Goal: Find contact information: Find contact information

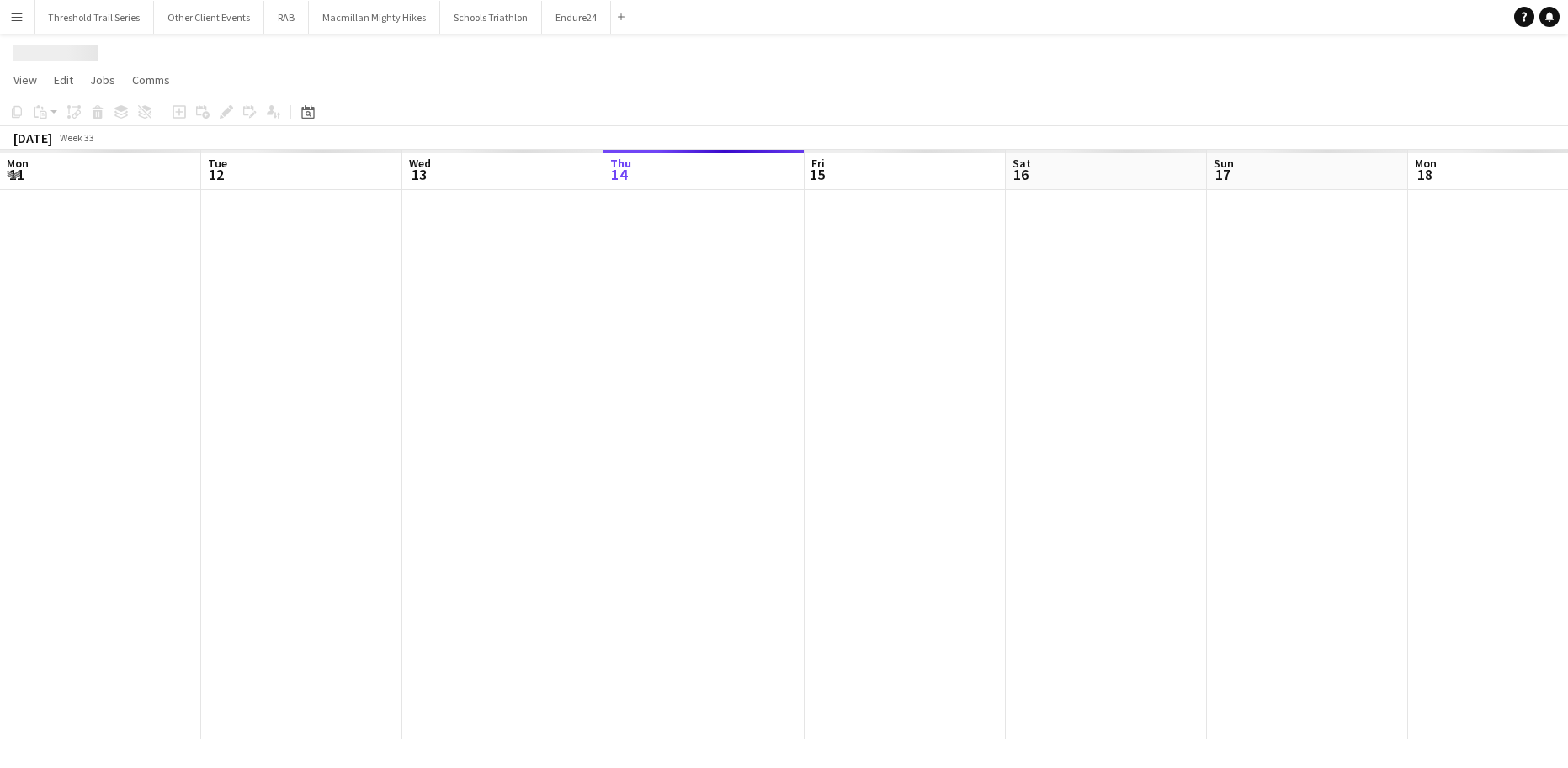
scroll to position [0, 402]
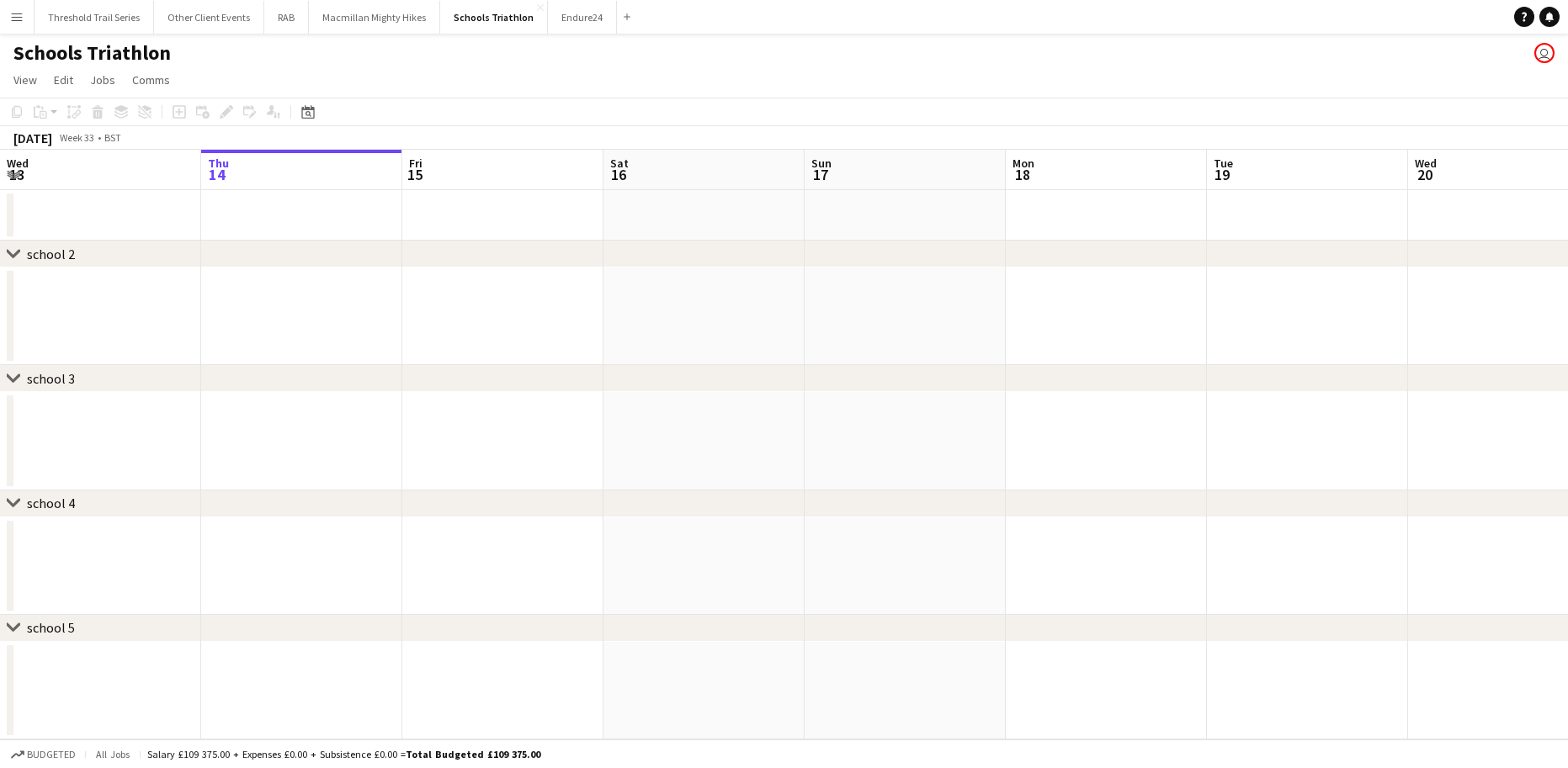
click at [13, 15] on app-icon "Menu" at bounding box center [16, 16] width 13 height 13
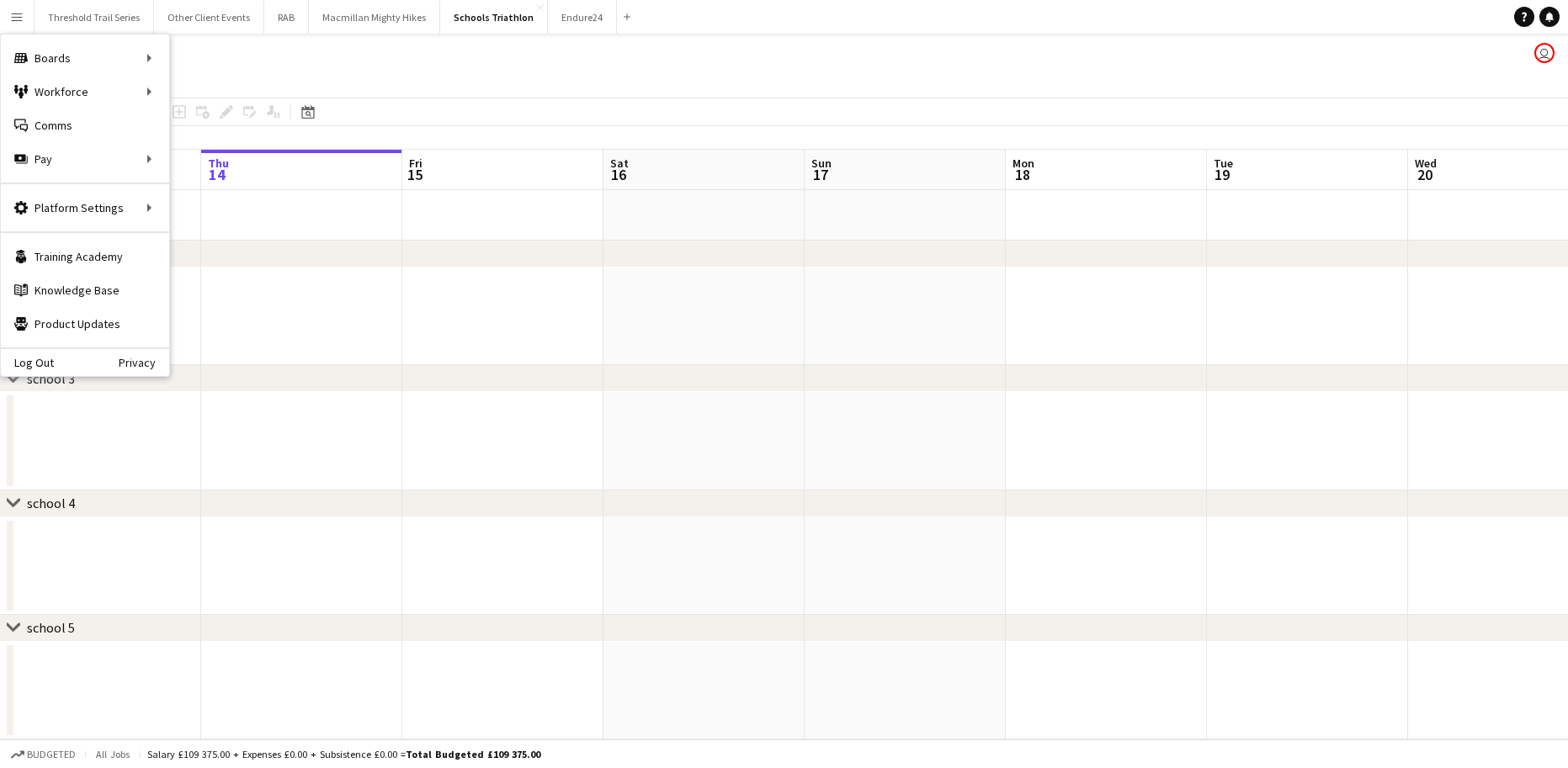
scroll to position [0, 0]
click at [207, 99] on link "My Workforce" at bounding box center [254, 92] width 168 height 34
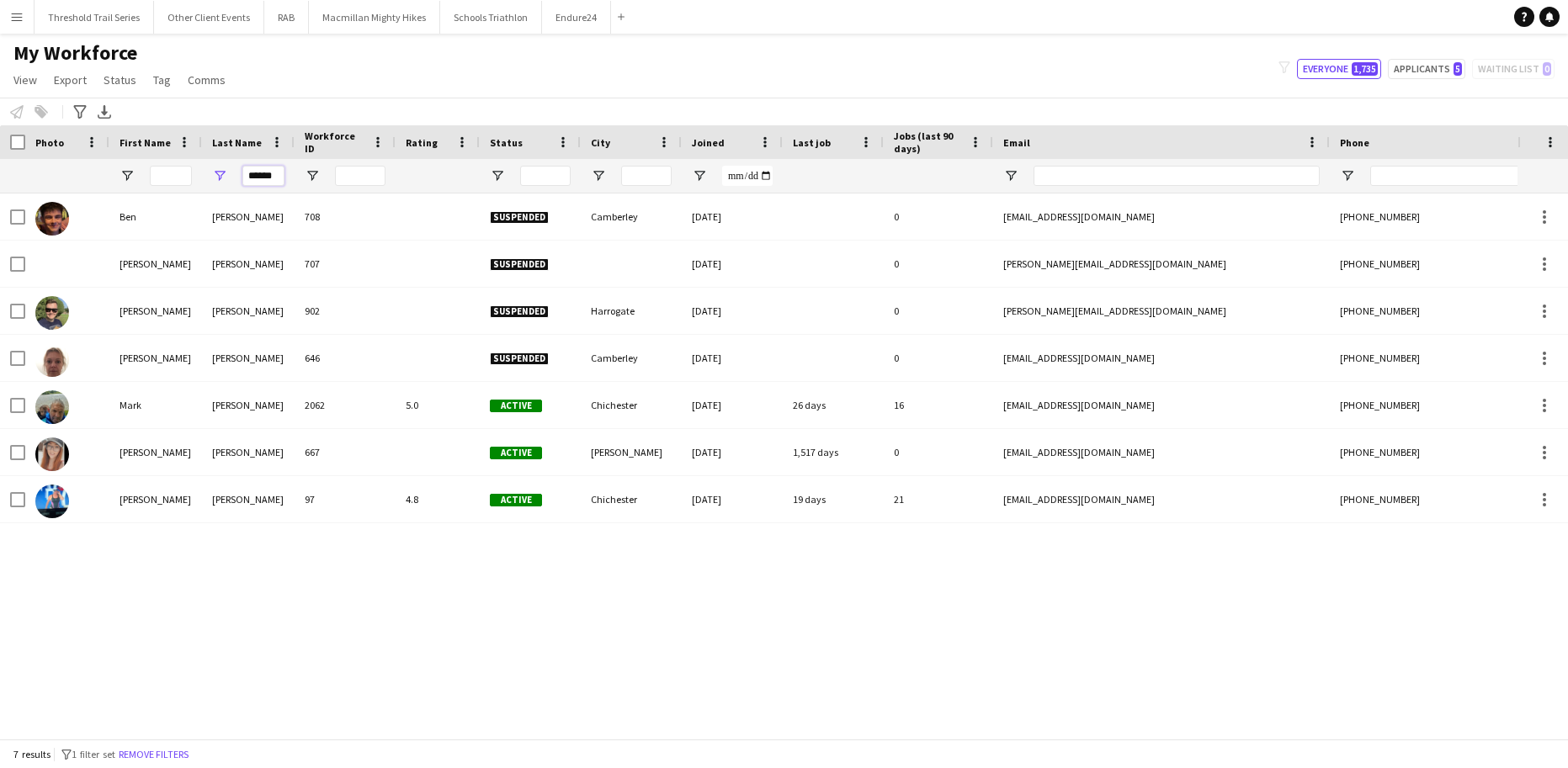
click at [271, 181] on input "******" at bounding box center [263, 175] width 42 height 20
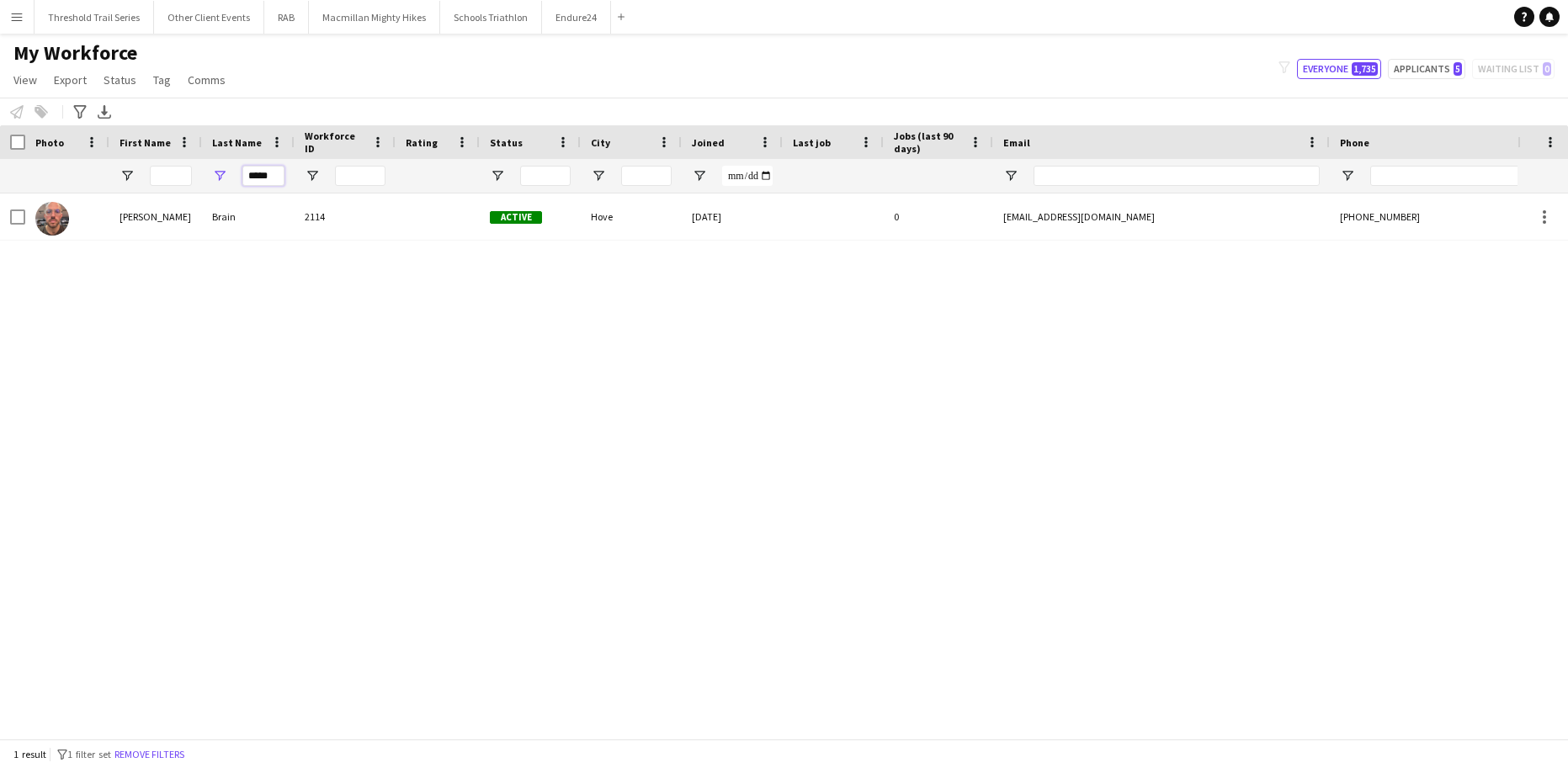
type input "*****"
click at [257, 236] on div "Brain" at bounding box center [248, 216] width 93 height 46
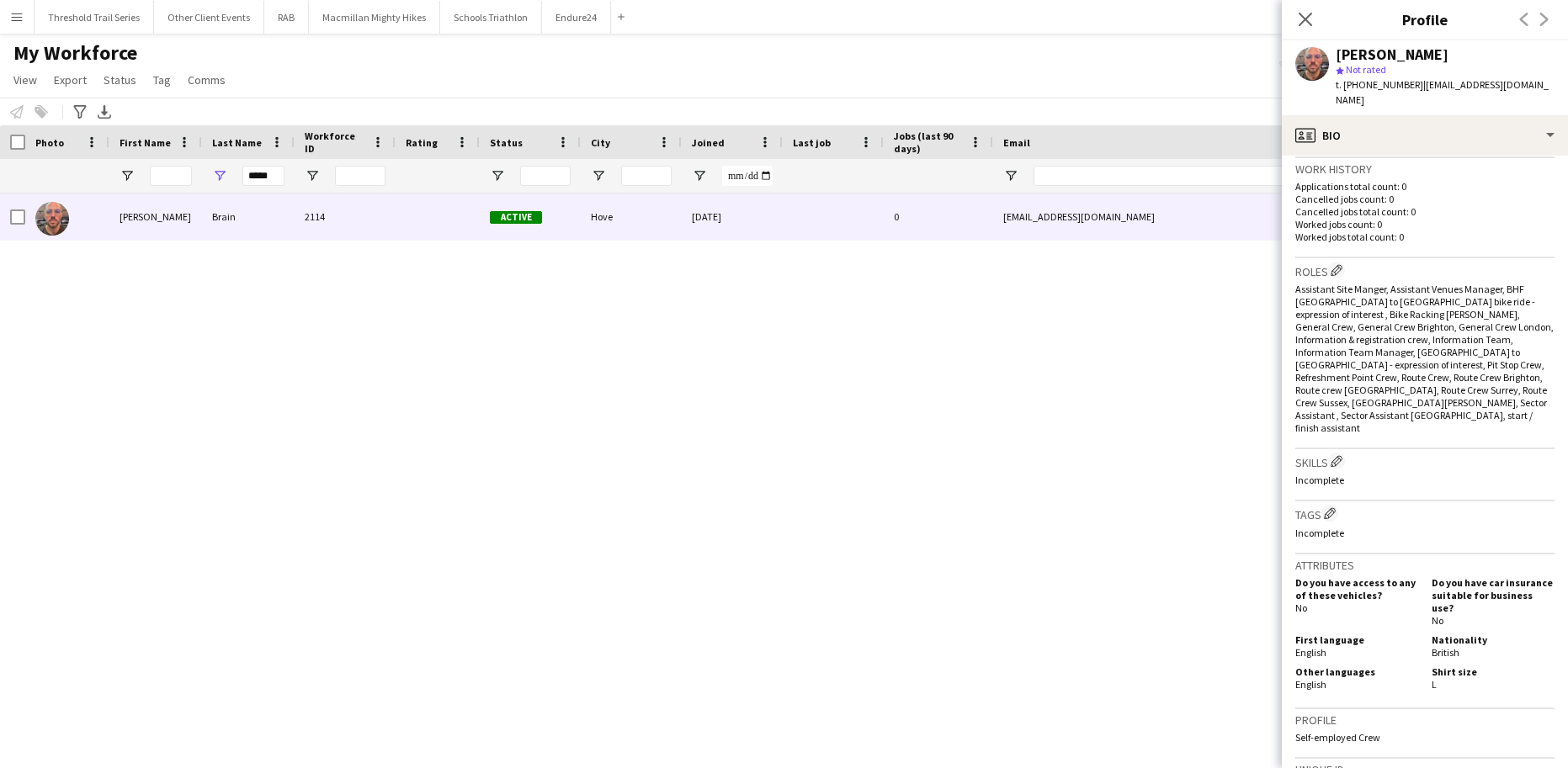
scroll to position [698, 0]
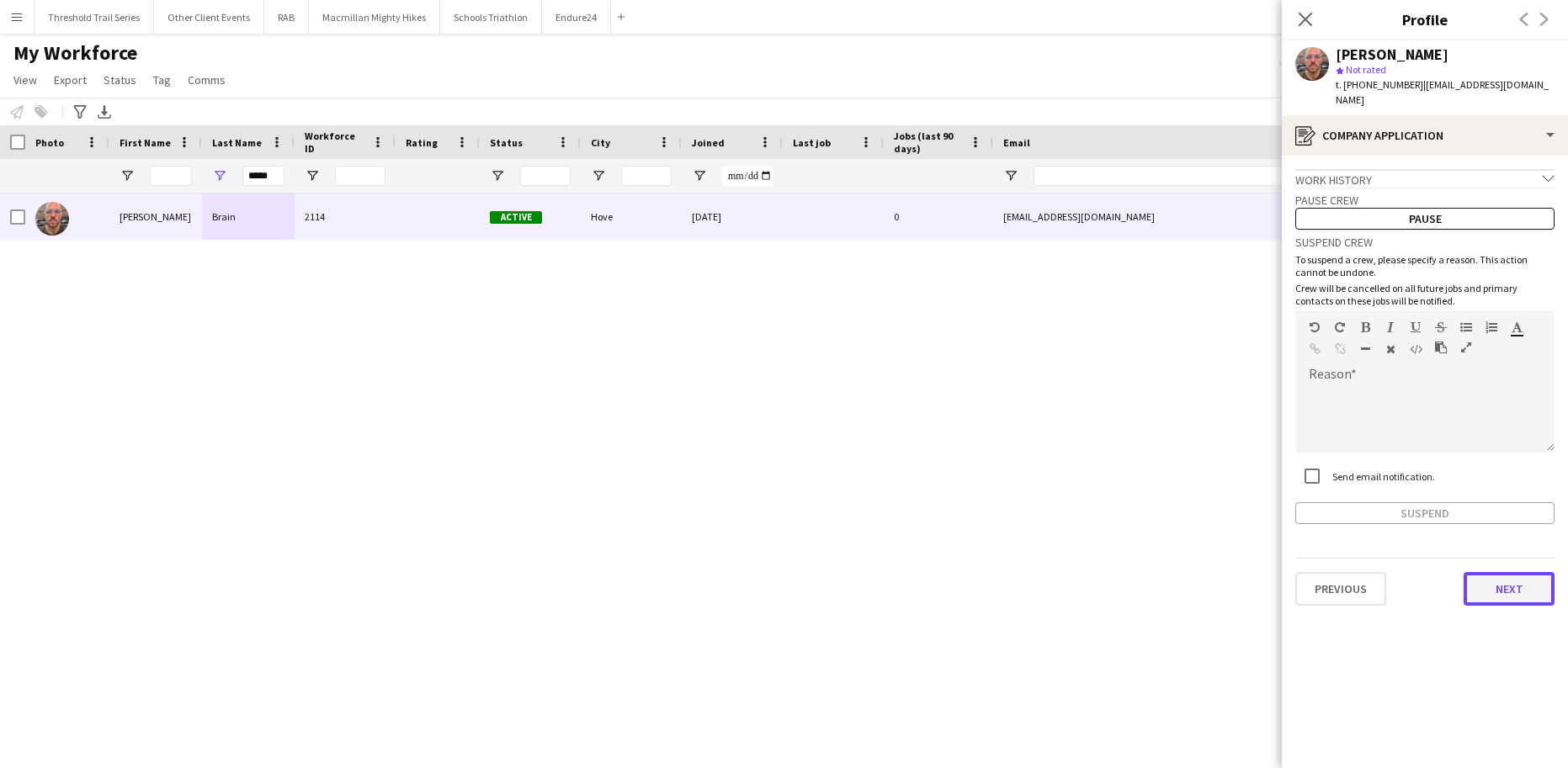
click at [1514, 577] on button "Next" at bounding box center [1509, 589] width 91 height 34
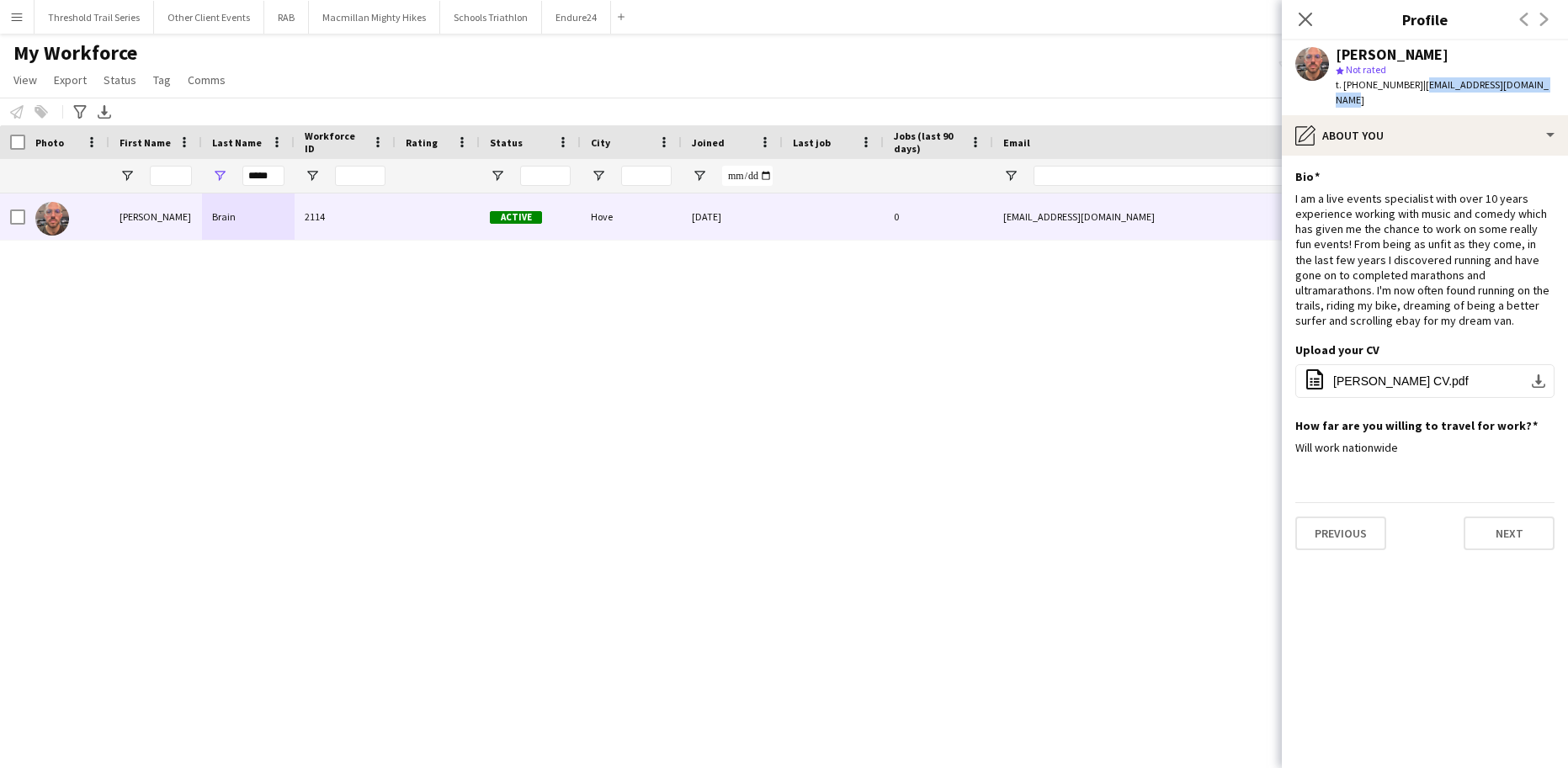
drag, startPoint x: 1548, startPoint y: 83, endPoint x: 1415, endPoint y: 90, distance: 133.2
click at [1415, 90] on div "[PERSON_NAME] star Not rated t. [PHONE_NUMBER] | [EMAIL_ADDRESS][DOMAIN_NAME]" at bounding box center [1424, 77] width 286 height 75
copy span "[EMAIL_ADDRESS][DOMAIN_NAME]"
click at [367, 28] on button "Macmillan Mighty Hikes Close" at bounding box center [374, 17] width 131 height 33
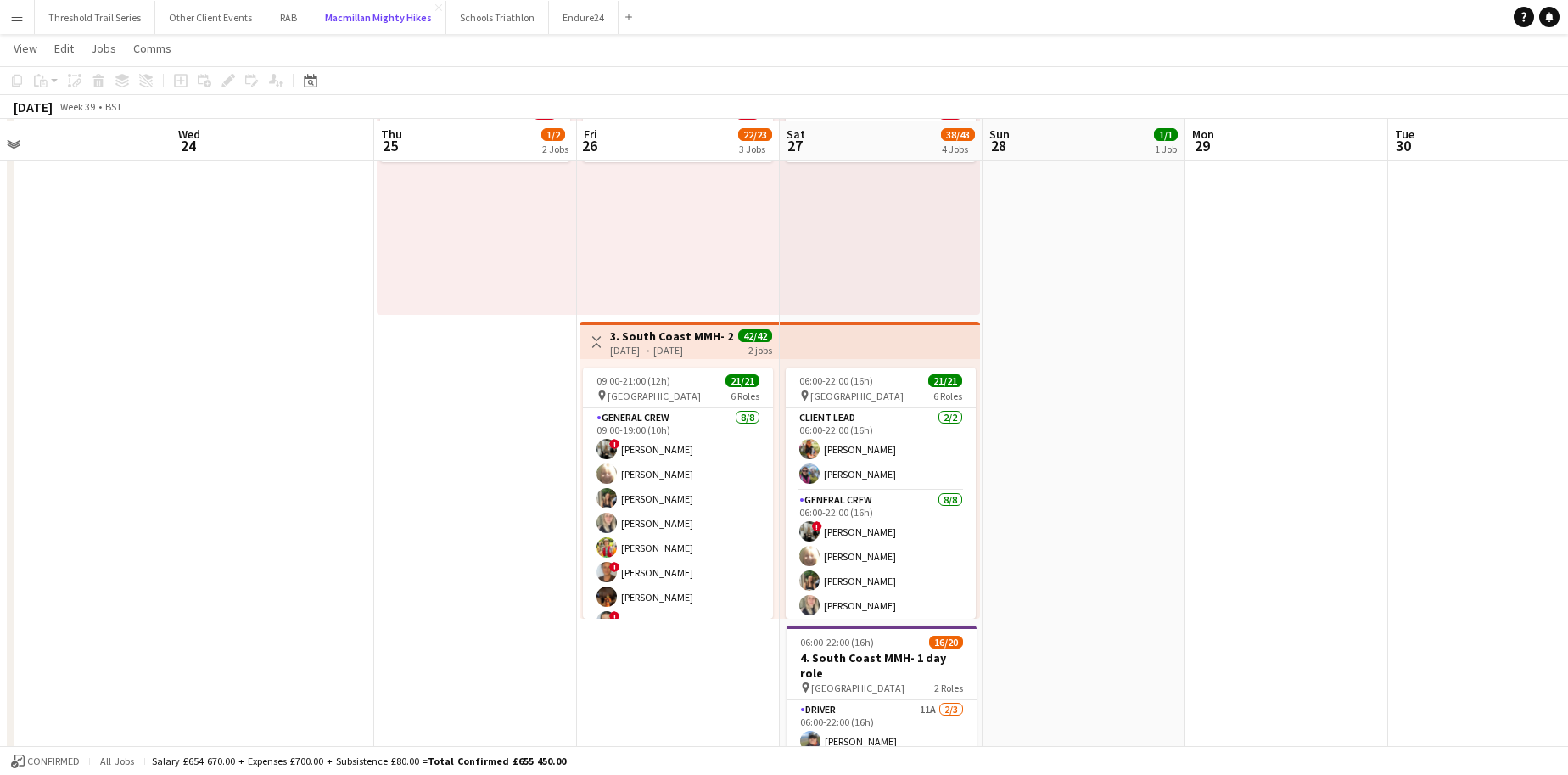
scroll to position [485, 0]
